Goal: Task Accomplishment & Management: Use online tool/utility

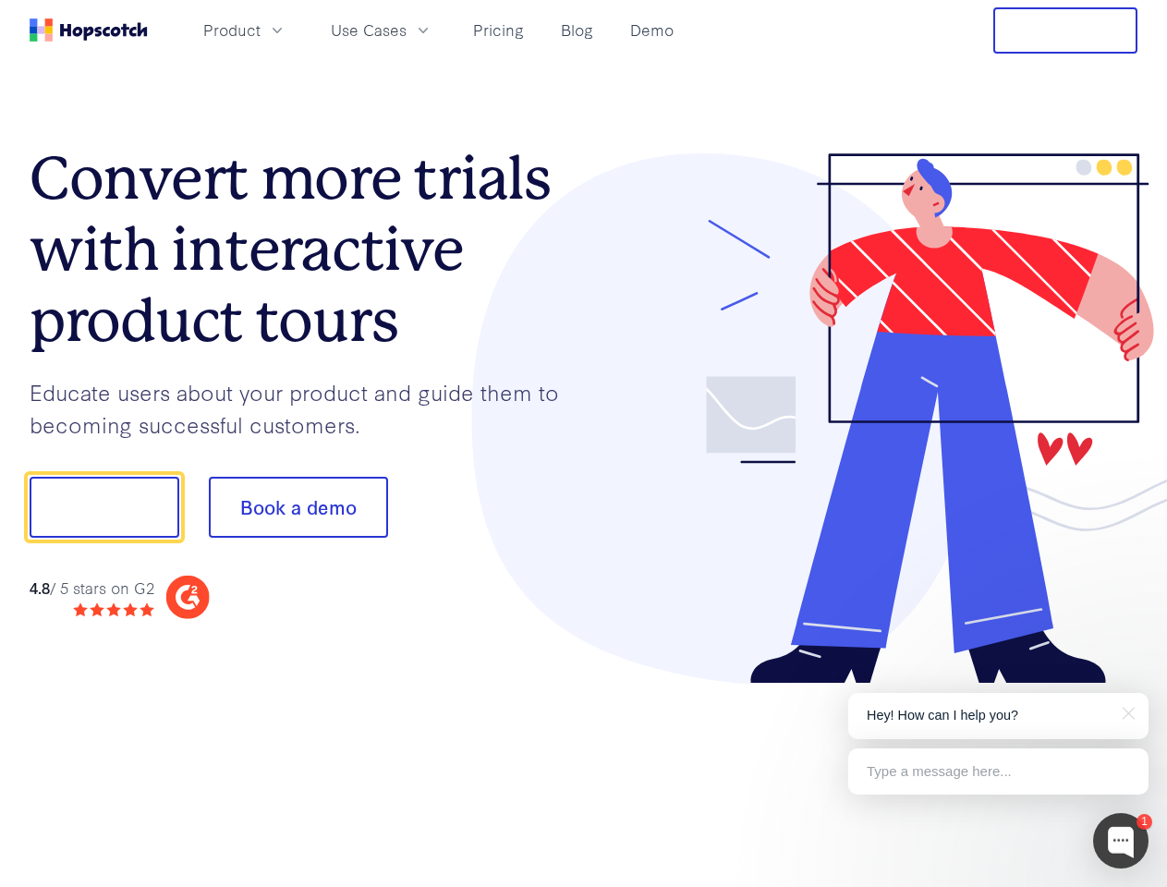
click at [584, 443] on div at bounding box center [861, 418] width 554 height 531
click at [260, 30] on span "Product" at bounding box center [231, 29] width 57 height 23
click at [406, 30] on span "Use Cases" at bounding box center [369, 29] width 76 height 23
click at [1065, 30] on button "Free Trial" at bounding box center [1065, 30] width 144 height 46
click at [103, 507] on button "Show me!" at bounding box center [105, 507] width 150 height 61
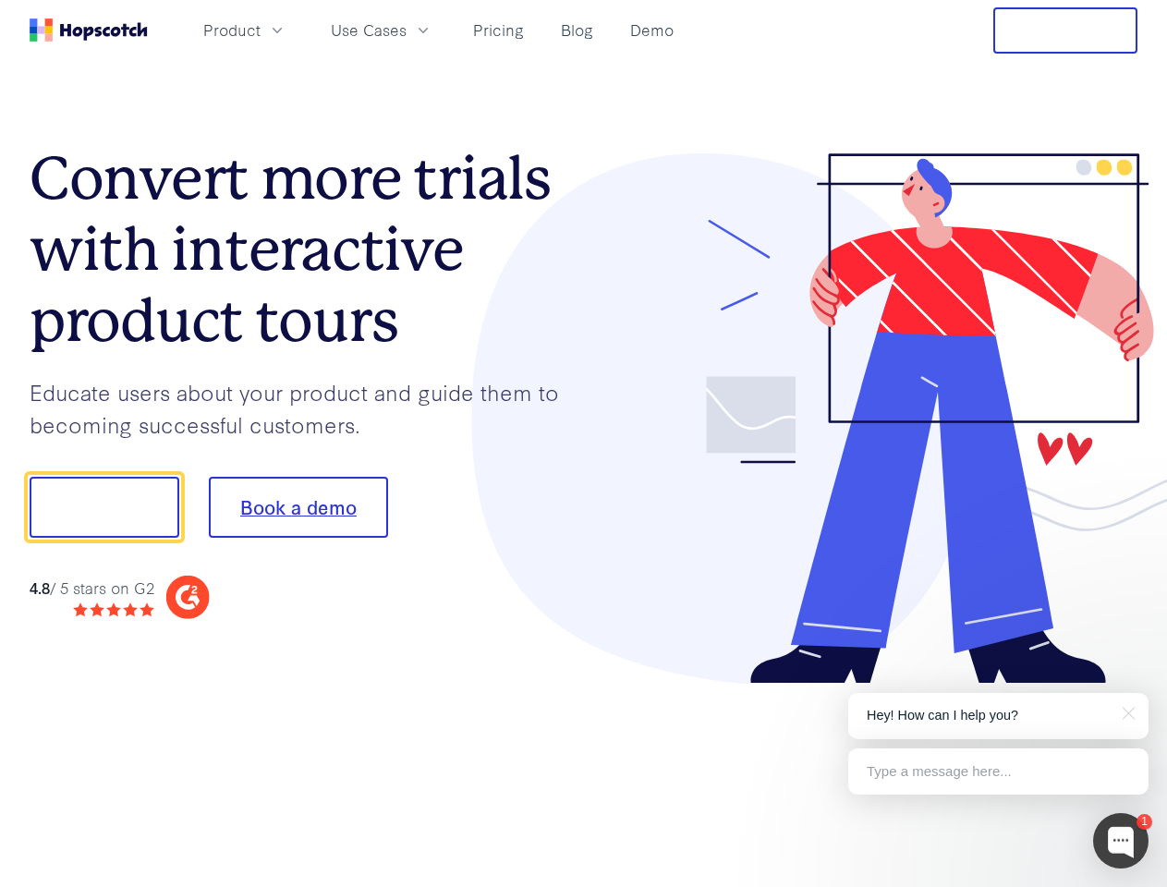
click at [297, 507] on button "Book a demo" at bounding box center [298, 507] width 179 height 61
click at [1120, 841] on div at bounding box center [1120, 840] width 55 height 55
click at [998, 716] on p "Hey! How can I help you?" at bounding box center [997, 715] width 263 height 19
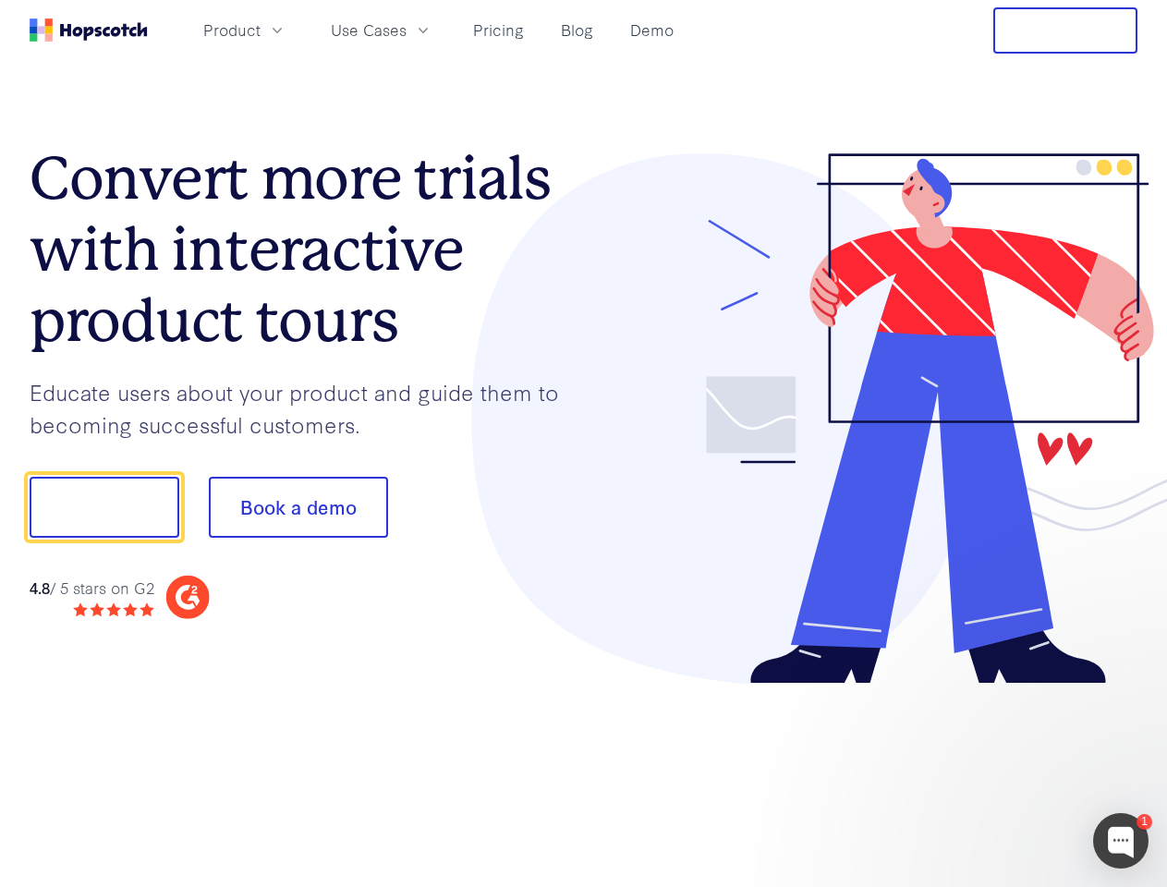
click at [1125, 711] on div at bounding box center [975, 628] width 346 height 369
click at [998, 771] on div at bounding box center [975, 628] width 346 height 369
